Goal: Book appointment/travel/reservation

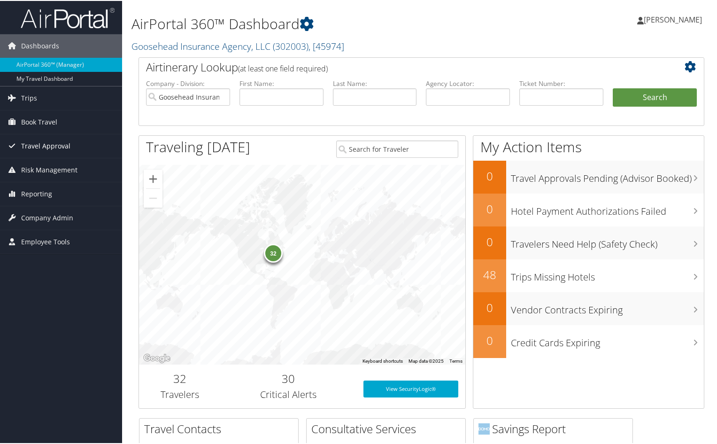
click at [48, 144] on span "Travel Approval" at bounding box center [45, 144] width 49 height 23
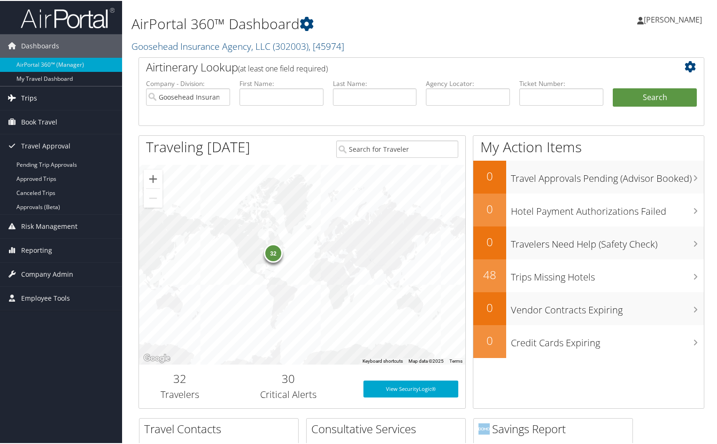
click at [27, 100] on span "Trips" at bounding box center [29, 96] width 16 height 23
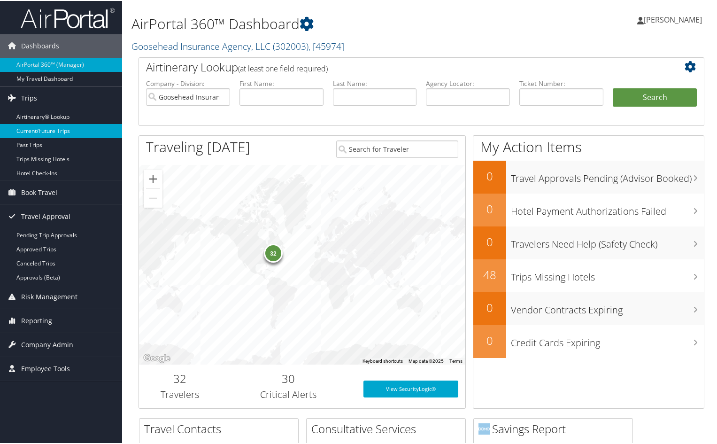
click at [27, 131] on link "Current/Future Trips" at bounding box center [61, 130] width 122 height 14
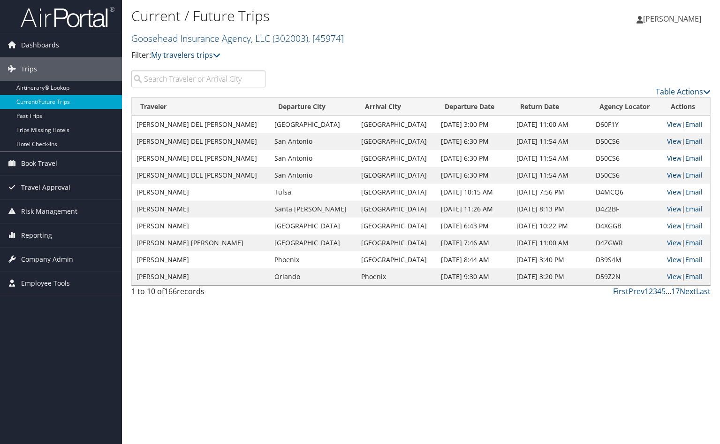
click at [226, 78] on input "search" at bounding box center [198, 78] width 134 height 17
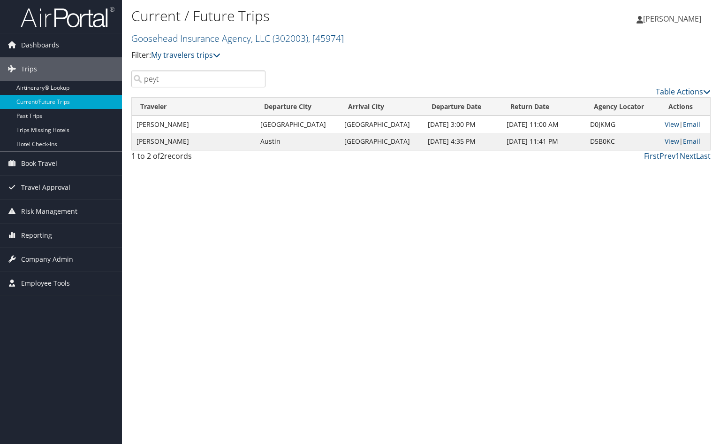
type input "peyt"
drag, startPoint x: 44, startPoint y: 164, endPoint x: 93, endPoint y: 178, distance: 50.9
click at [44, 163] on span "Book Travel" at bounding box center [39, 163] width 36 height 23
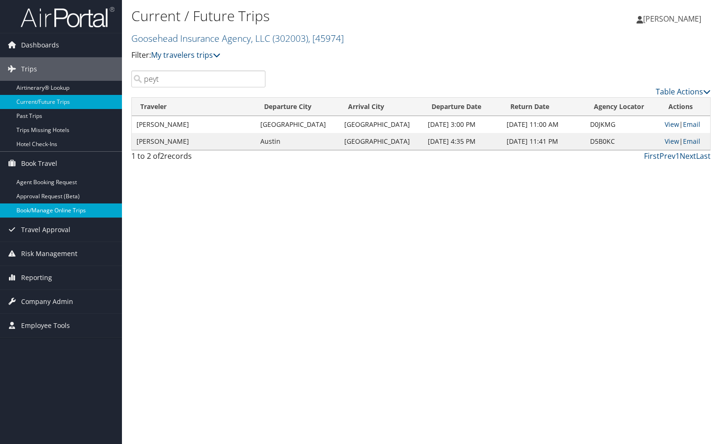
click at [27, 210] on link "Book/Manage Online Trips" at bounding box center [61, 210] width 122 height 14
